Goal: Task Accomplishment & Management: Use online tool/utility

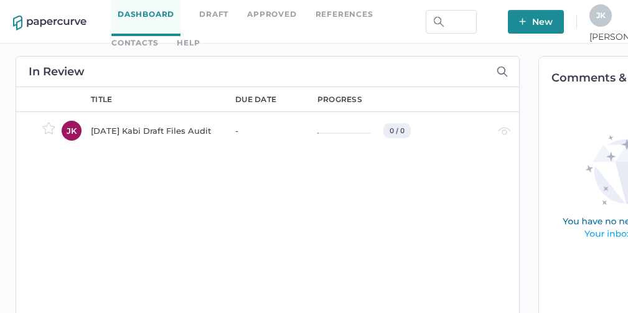
click at [158, 36] on link "Contacts" at bounding box center [134, 43] width 47 height 14
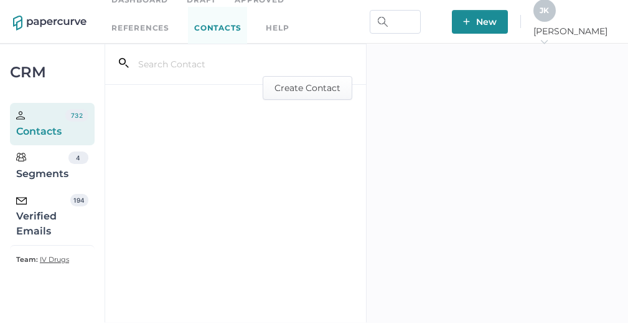
click at [35, 218] on div "Verified Emails" at bounding box center [43, 216] width 54 height 45
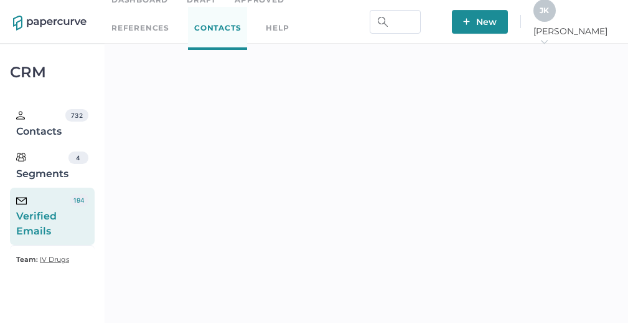
click at [556, 22] on div "J K" at bounding box center [545, 10] width 22 height 22
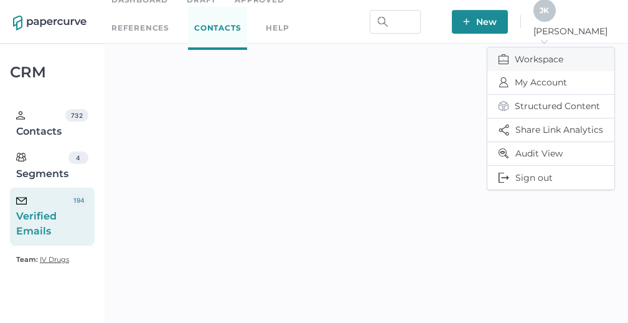
click at [539, 50] on span "Workspace" at bounding box center [551, 59] width 105 height 24
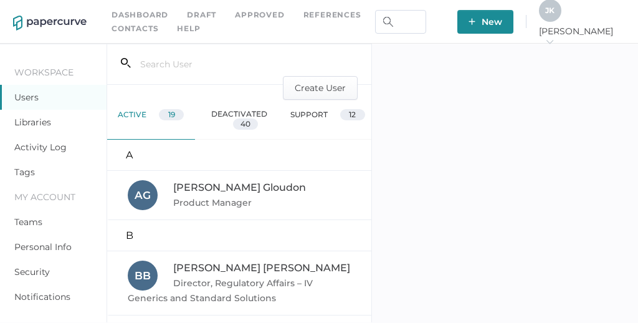
click at [31, 144] on link "Activity Log" at bounding box center [40, 146] width 52 height 11
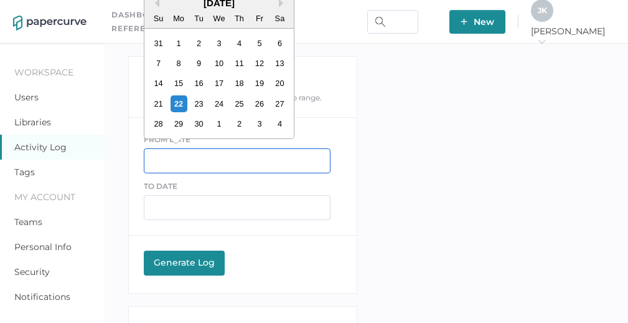
click at [167, 156] on input "text" at bounding box center [237, 160] width 187 height 25
click at [157, 106] on div "21" at bounding box center [158, 103] width 17 height 17
type input "09/21/2025"
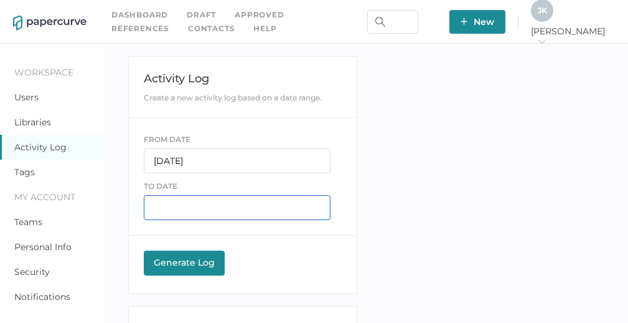
click at [171, 208] on input "text" at bounding box center [237, 207] width 187 height 25
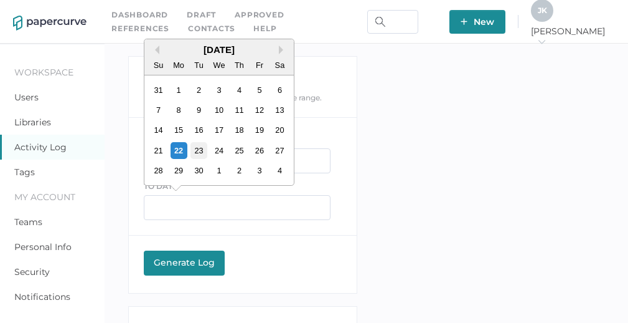
click at [199, 154] on div "23" at bounding box center [199, 150] width 17 height 17
type input "09/23/2025"
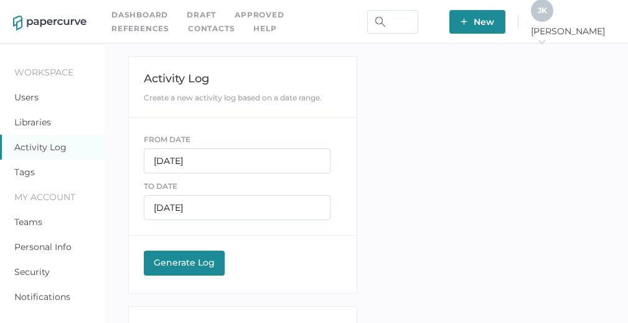
click at [182, 266] on div "Generate Log" at bounding box center [184, 262] width 68 height 11
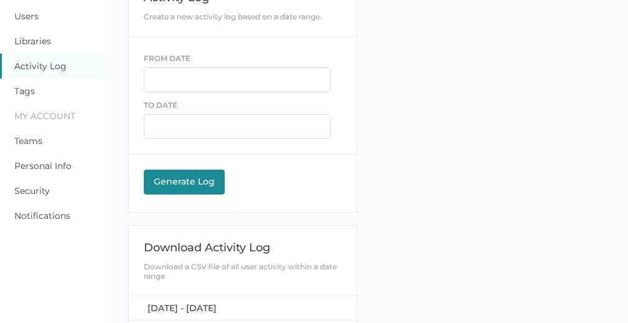
scroll to position [121, 0]
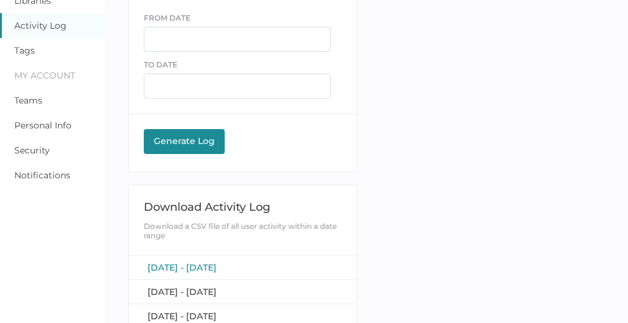
click at [217, 267] on span "[DATE] - [DATE]" at bounding box center [182, 267] width 69 height 11
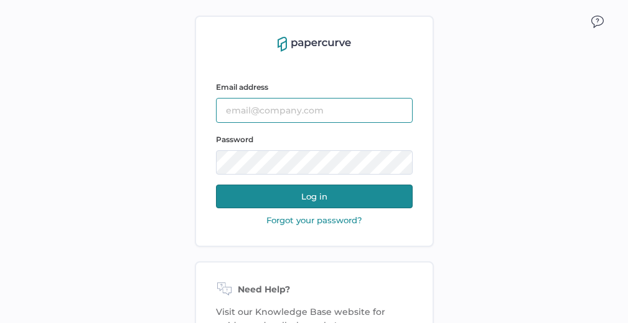
type input "[PERSON_NAME][EMAIL_ADDRESS][PERSON_NAME][DOMAIN_NAME]"
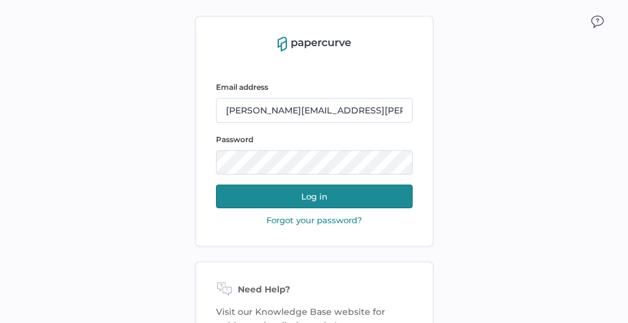
click at [309, 199] on button "Log in" at bounding box center [314, 196] width 197 height 24
